Goal: Check status: Check status

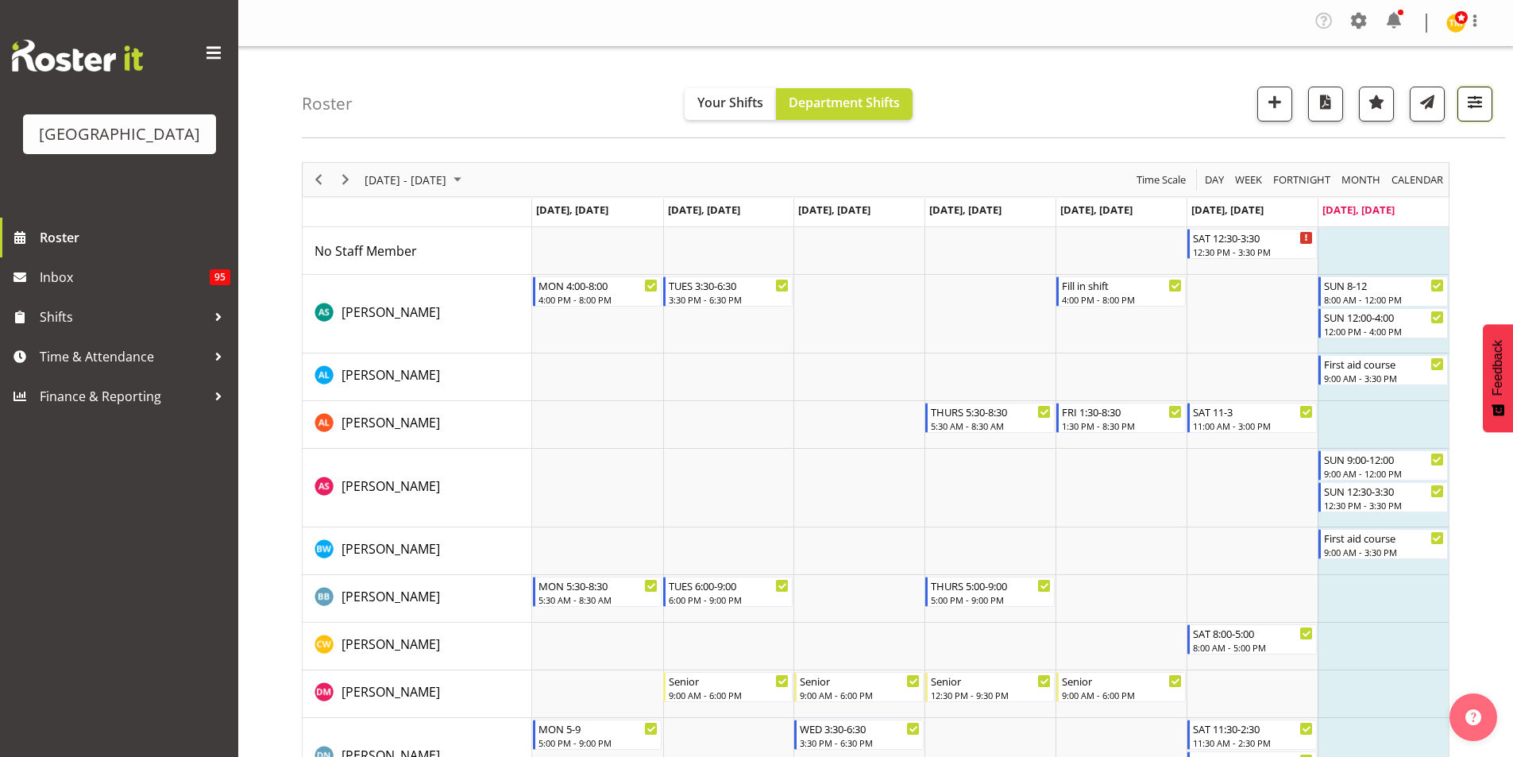
click at [1469, 103] on span "button" at bounding box center [1475, 101] width 21 height 21
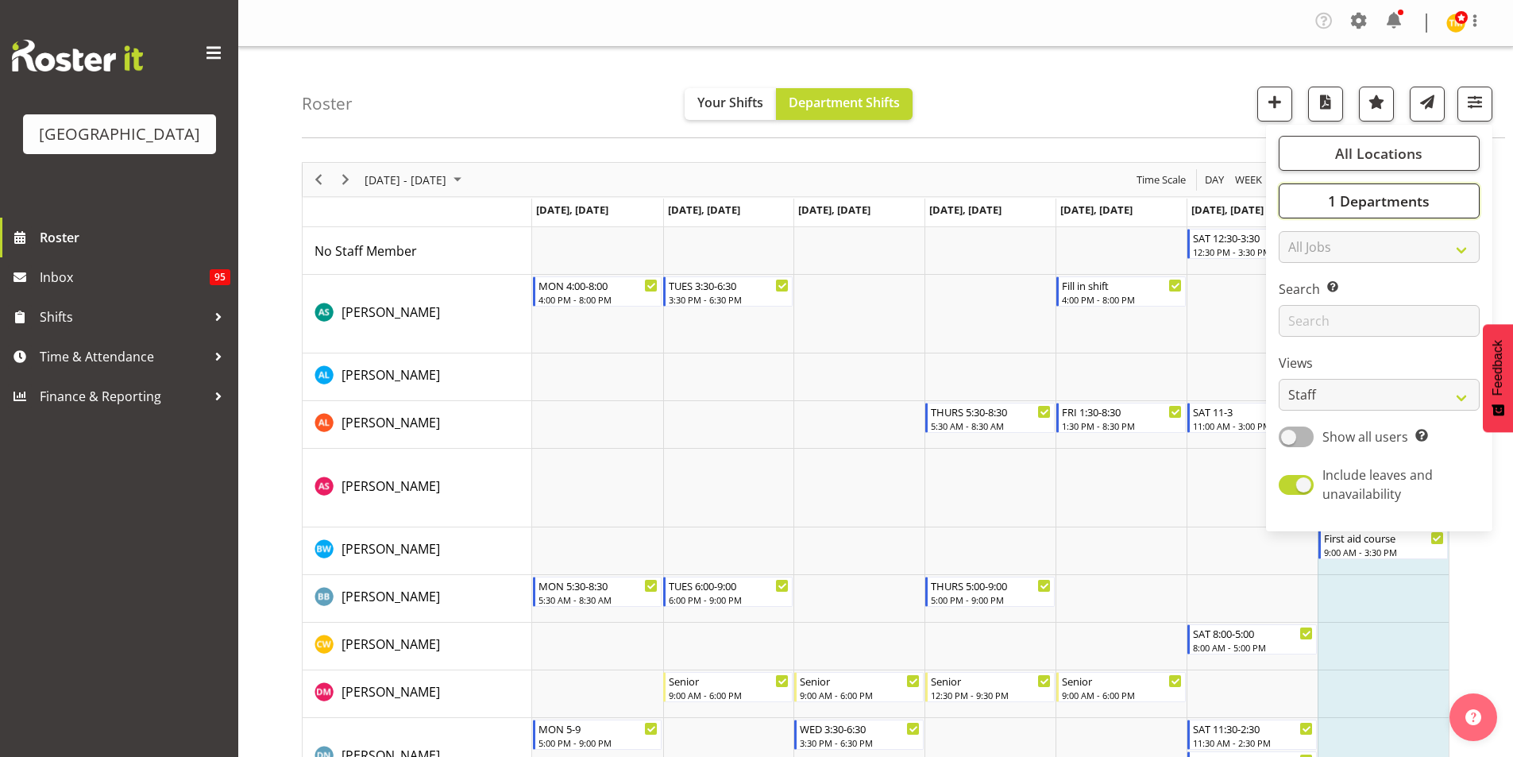
click at [1382, 207] on span "1 Departments" at bounding box center [1379, 200] width 102 height 19
click at [1351, 403] on select "Staff Role Shift - Horizontal Shift - Vertical Staff - Location" at bounding box center [1379, 395] width 201 height 32
click at [1351, 400] on select "Staff Role Shift - Horizontal Shift - Vertical Staff - Location" at bounding box center [1379, 395] width 201 height 32
click at [1211, 72] on div "Roster Your Shifts Department Shifts All Locations [GEOGRAPHIC_DATA] Select All…" at bounding box center [904, 92] width 1204 height 91
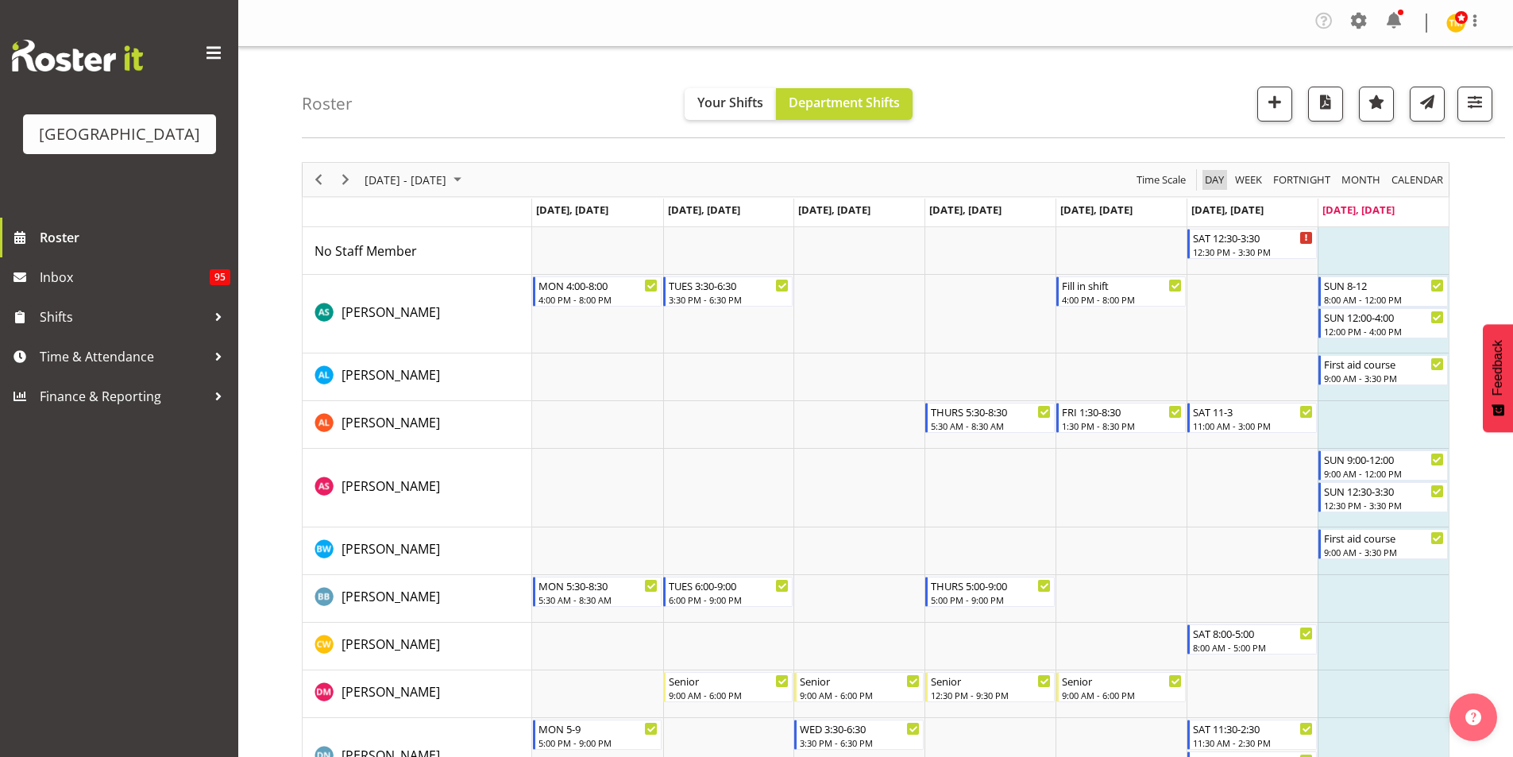
click at [1214, 176] on span "Day" at bounding box center [1215, 180] width 22 height 20
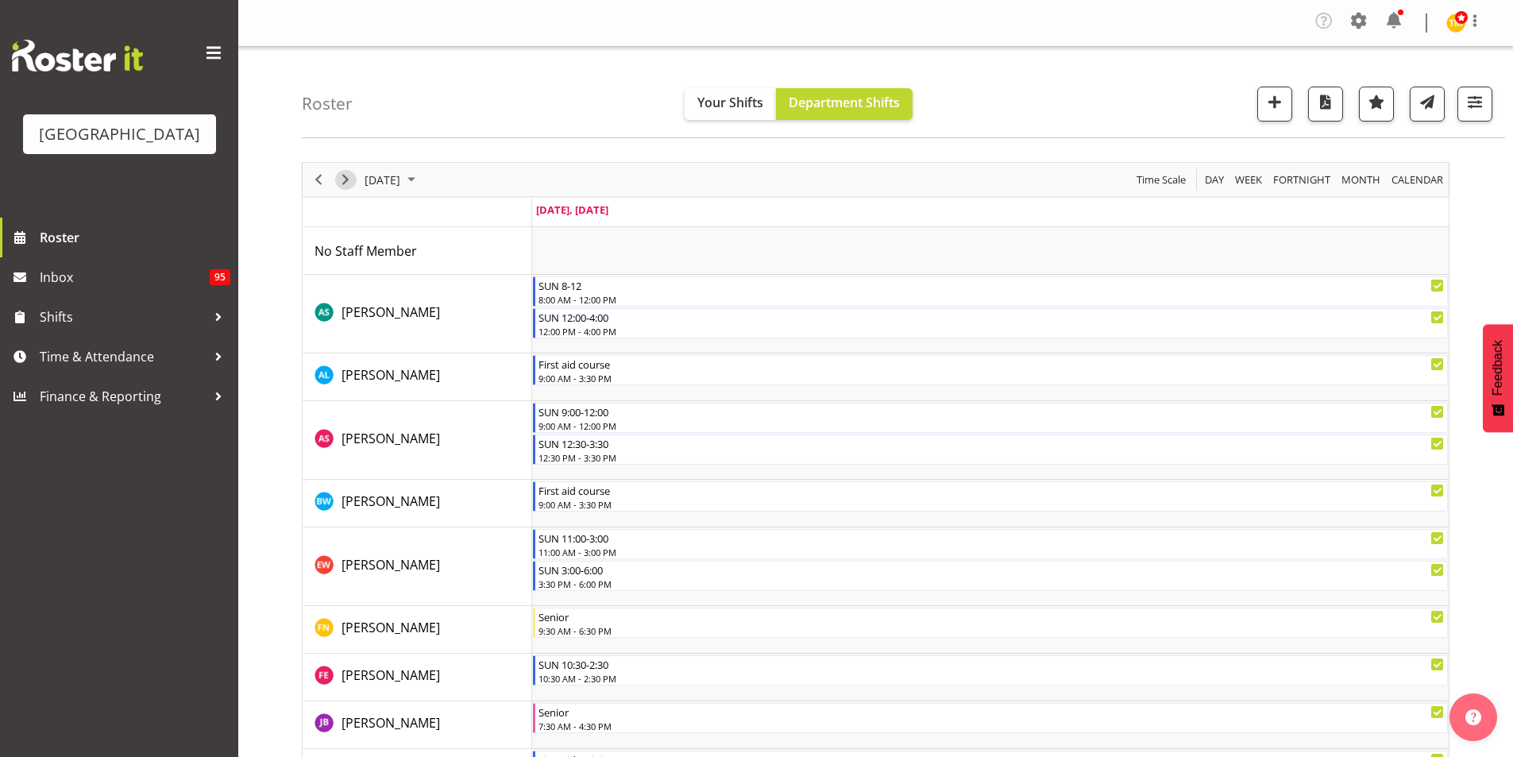
click at [348, 180] on span "Next" at bounding box center [345, 180] width 19 height 20
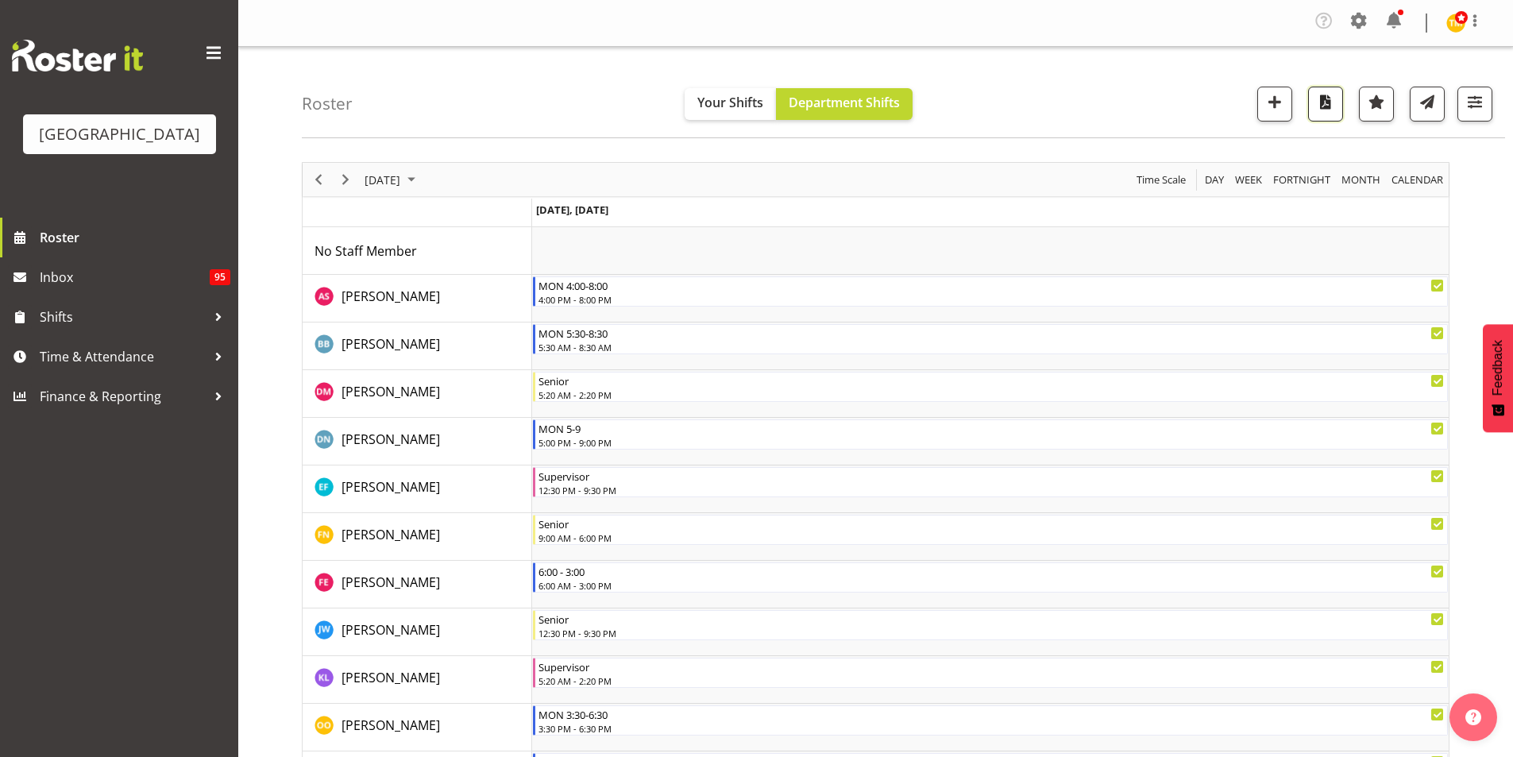
click at [1322, 103] on span "button" at bounding box center [1326, 101] width 21 height 21
